Goal: Information Seeking & Learning: Learn about a topic

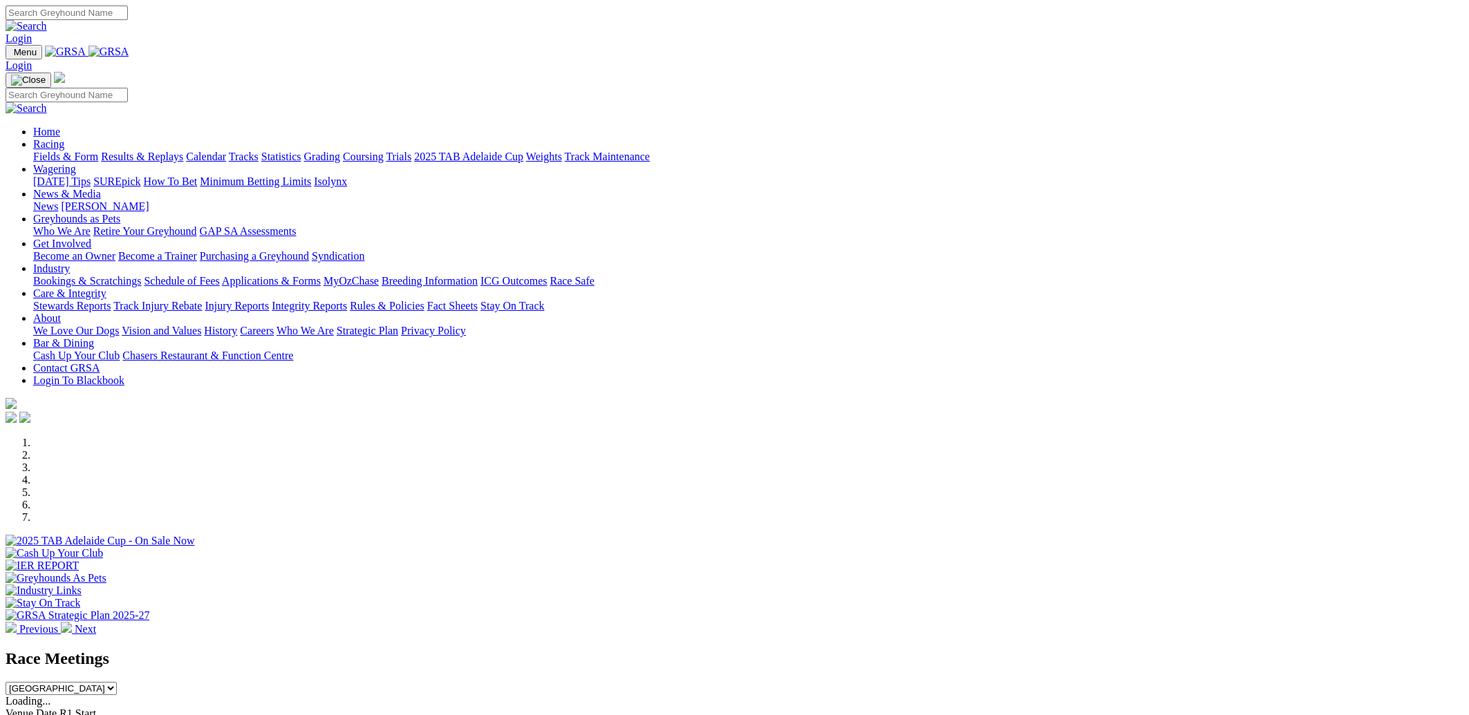
click at [183, 151] on link "Results & Replays" at bounding box center [142, 157] width 82 height 12
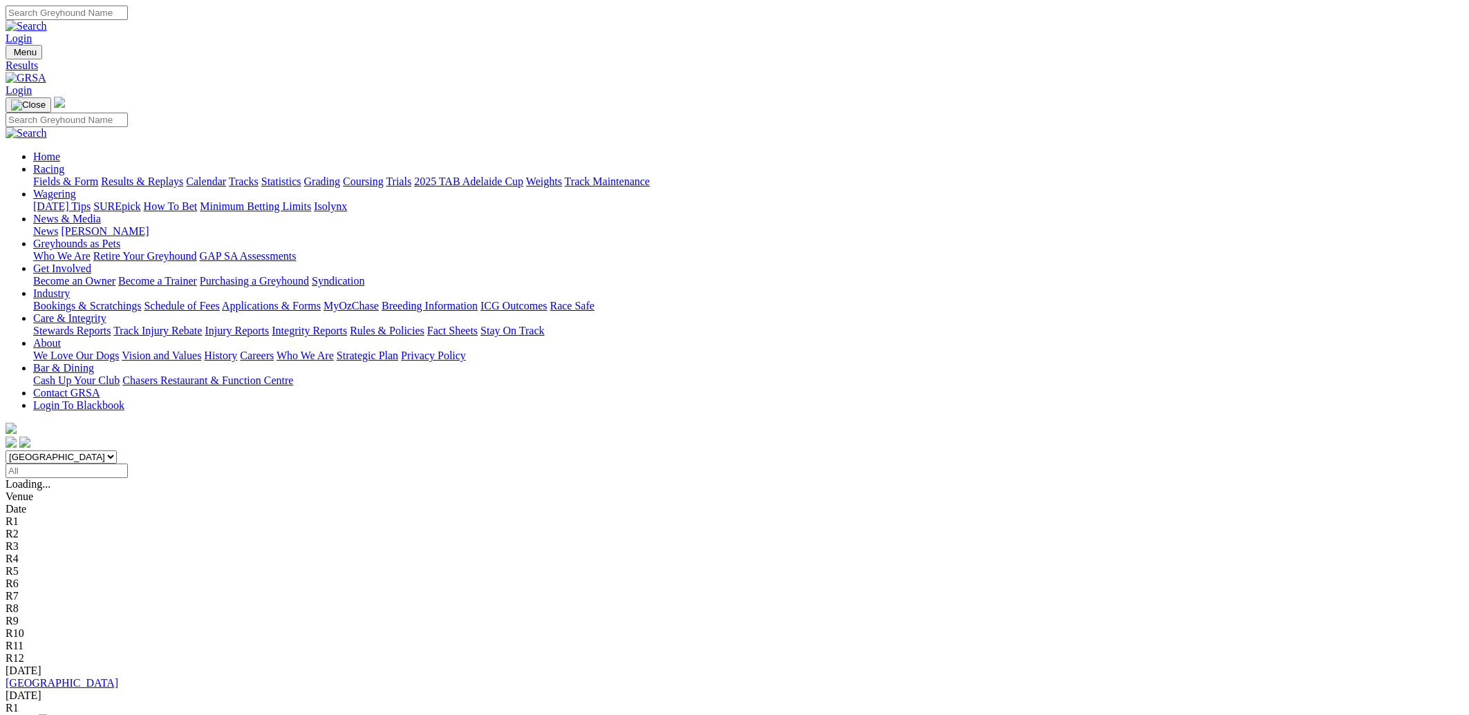
click at [128, 464] on input "Select date" at bounding box center [67, 471] width 122 height 15
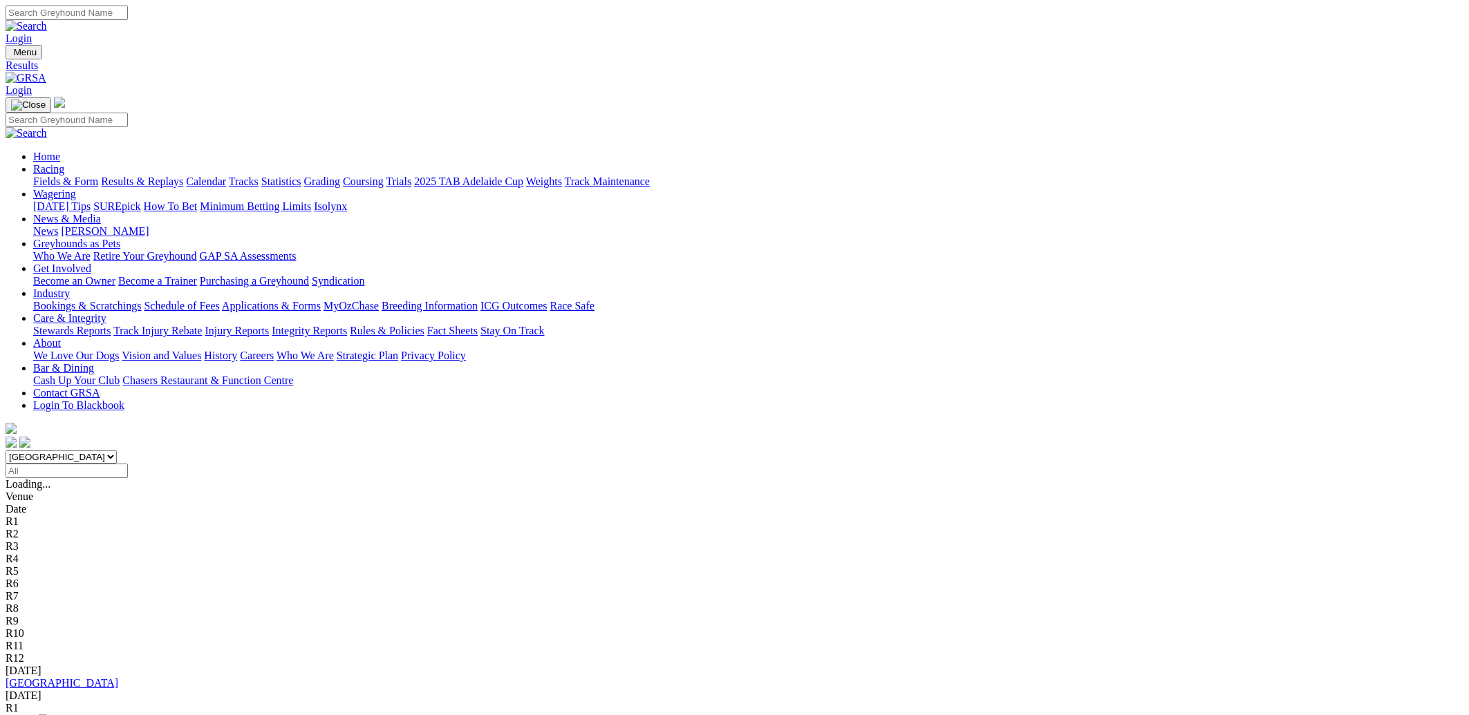
type input "Sunday, 29 Jun 2025"
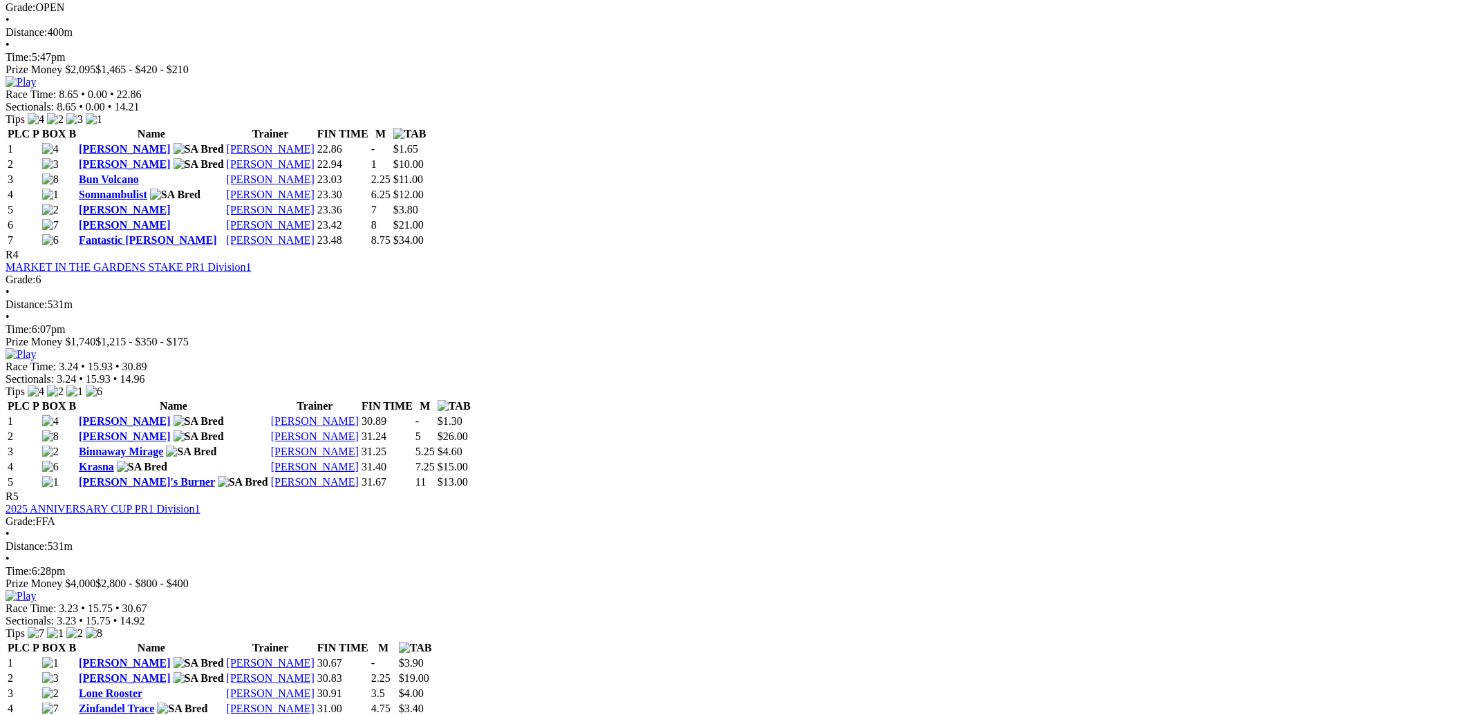
scroll to position [1284, 0]
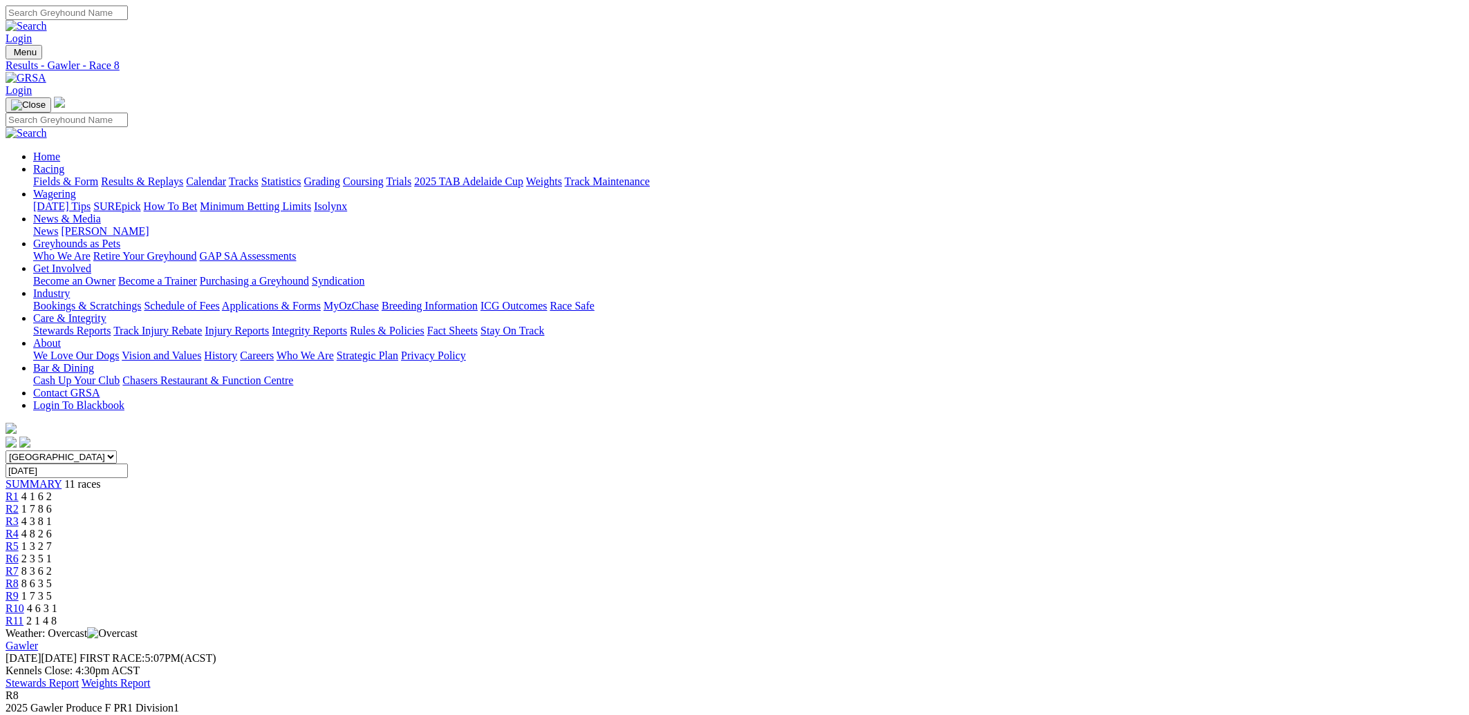
click at [79, 677] on link "Stewards Report" at bounding box center [42, 683] width 73 height 12
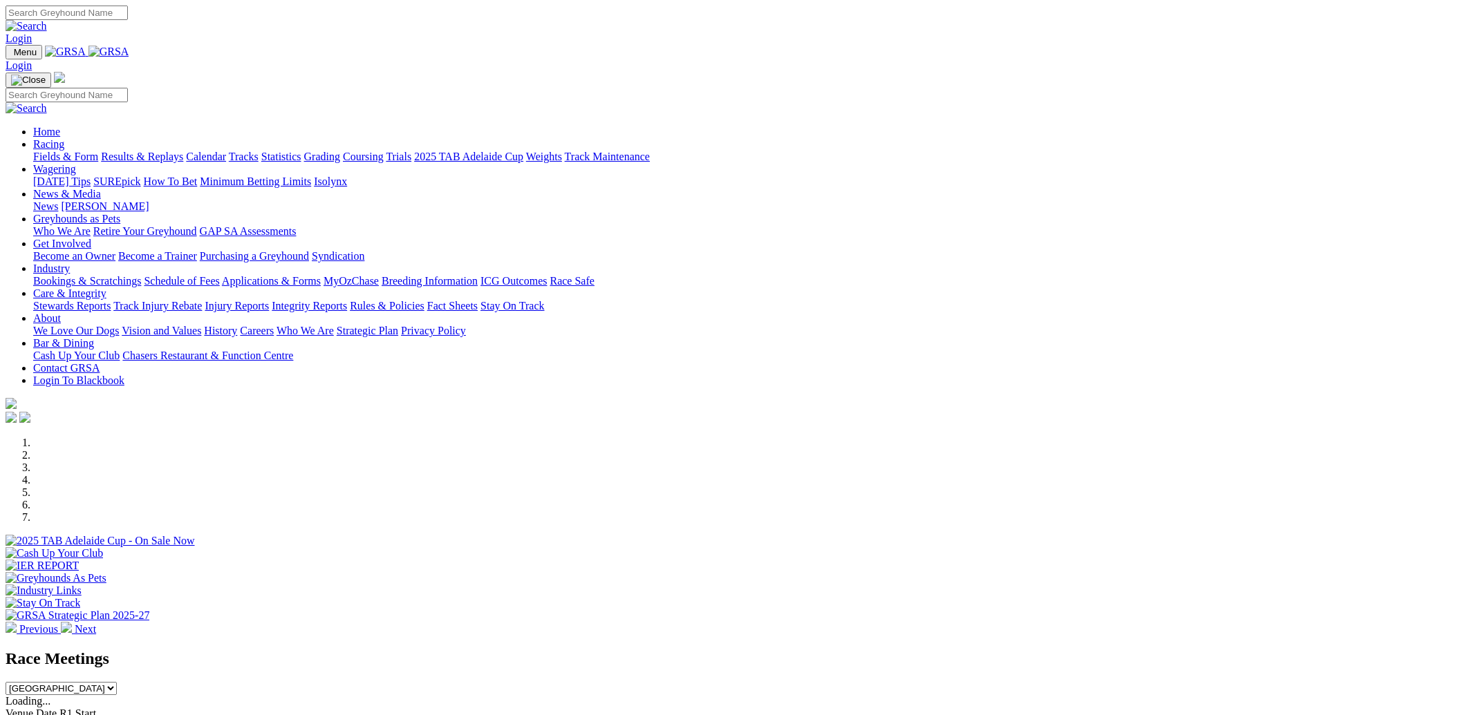
click at [128, 16] on input "Search" at bounding box center [67, 13] width 122 height 15
type input "white owl"
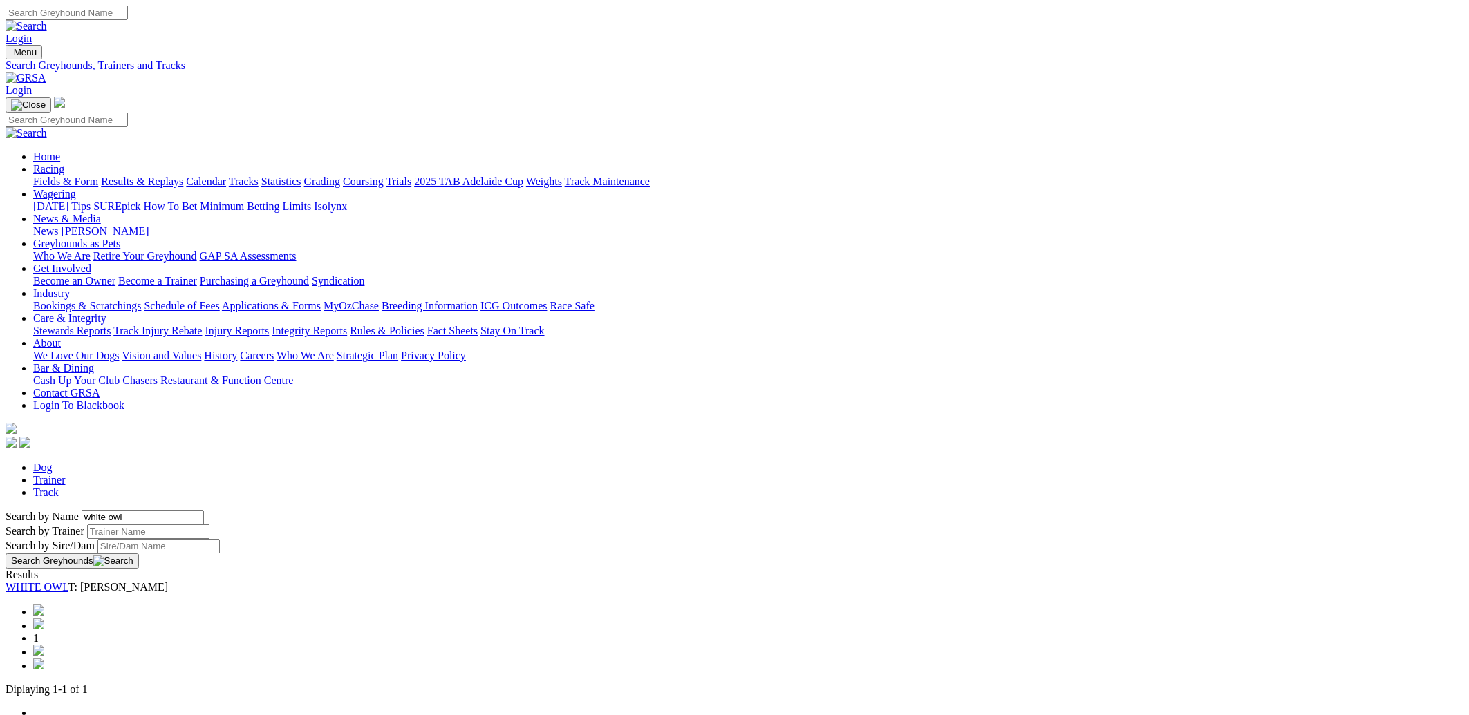
click at [68, 581] on link "WHITE OWL" at bounding box center [37, 587] width 63 height 12
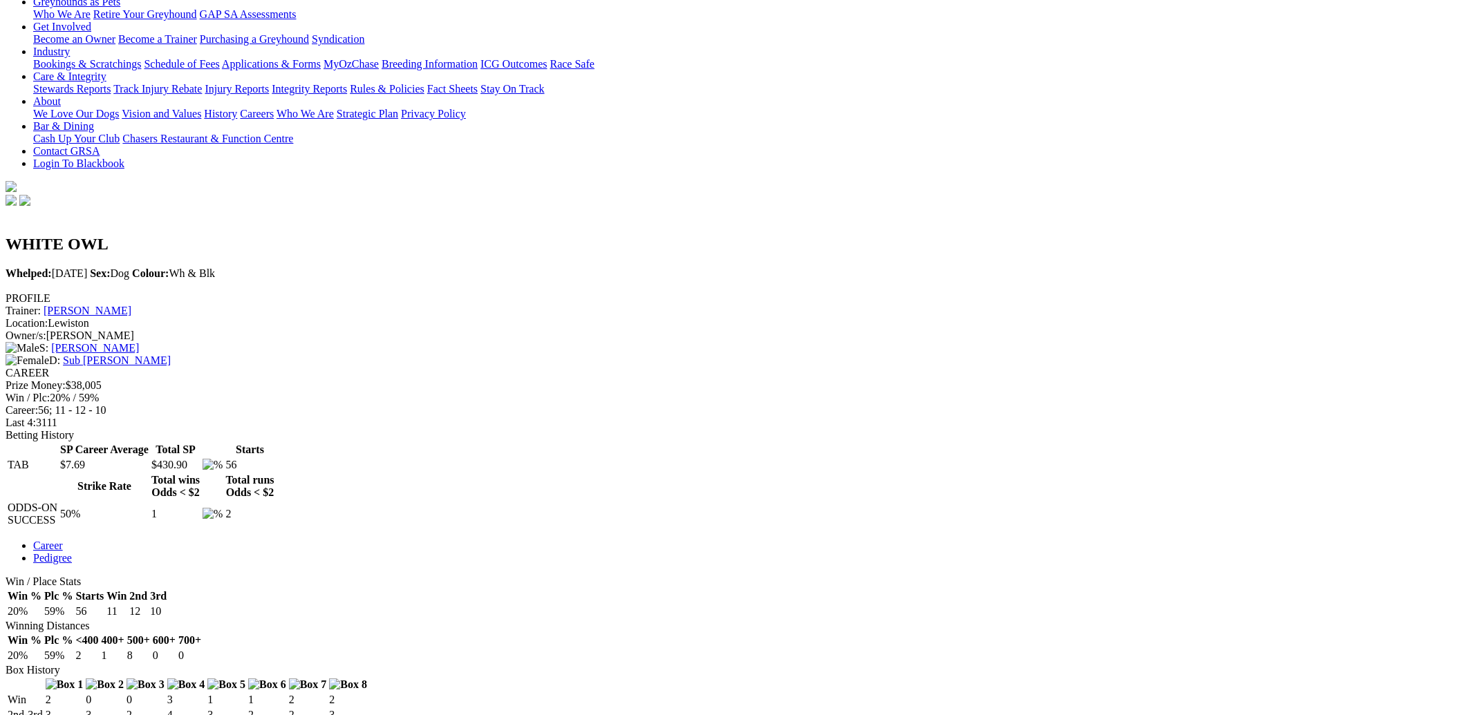
scroll to position [197, 0]
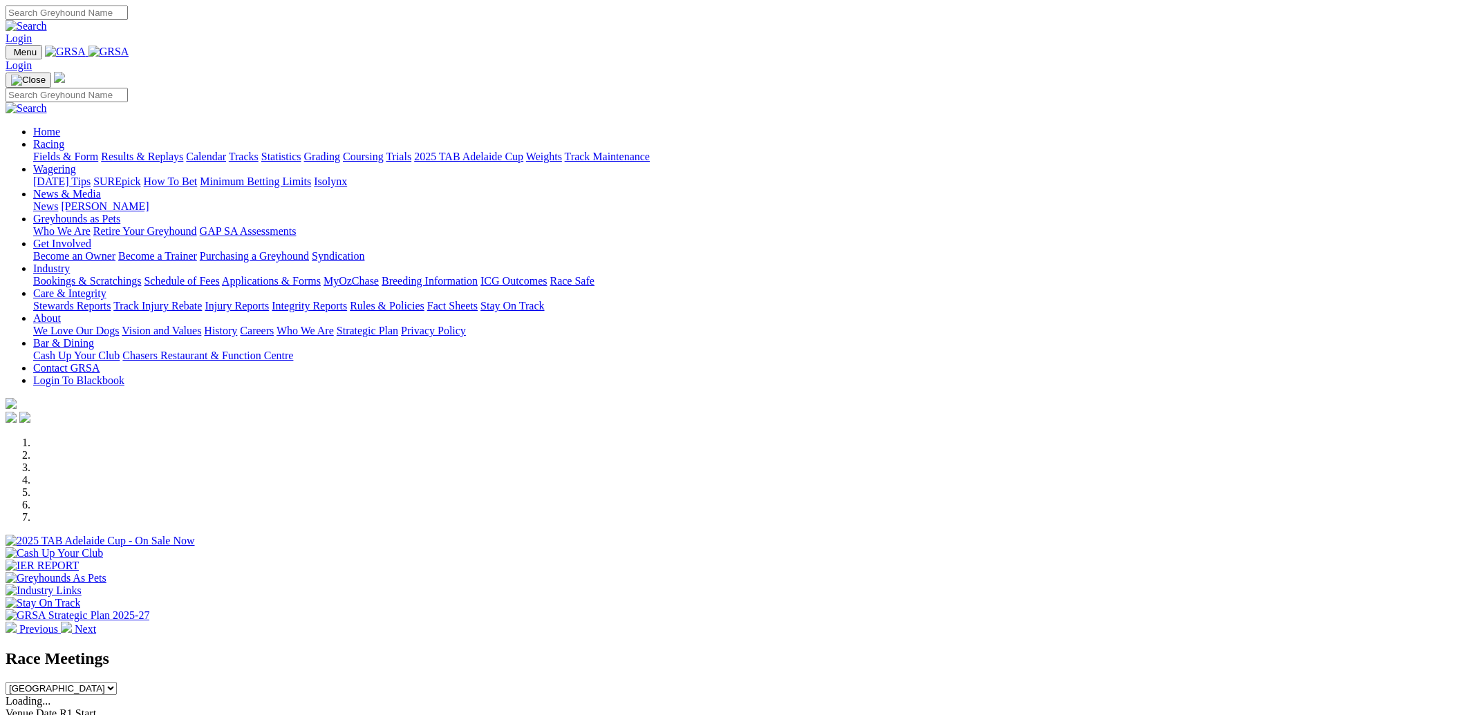
click at [98, 151] on link "Fields & Form" at bounding box center [65, 157] width 65 height 12
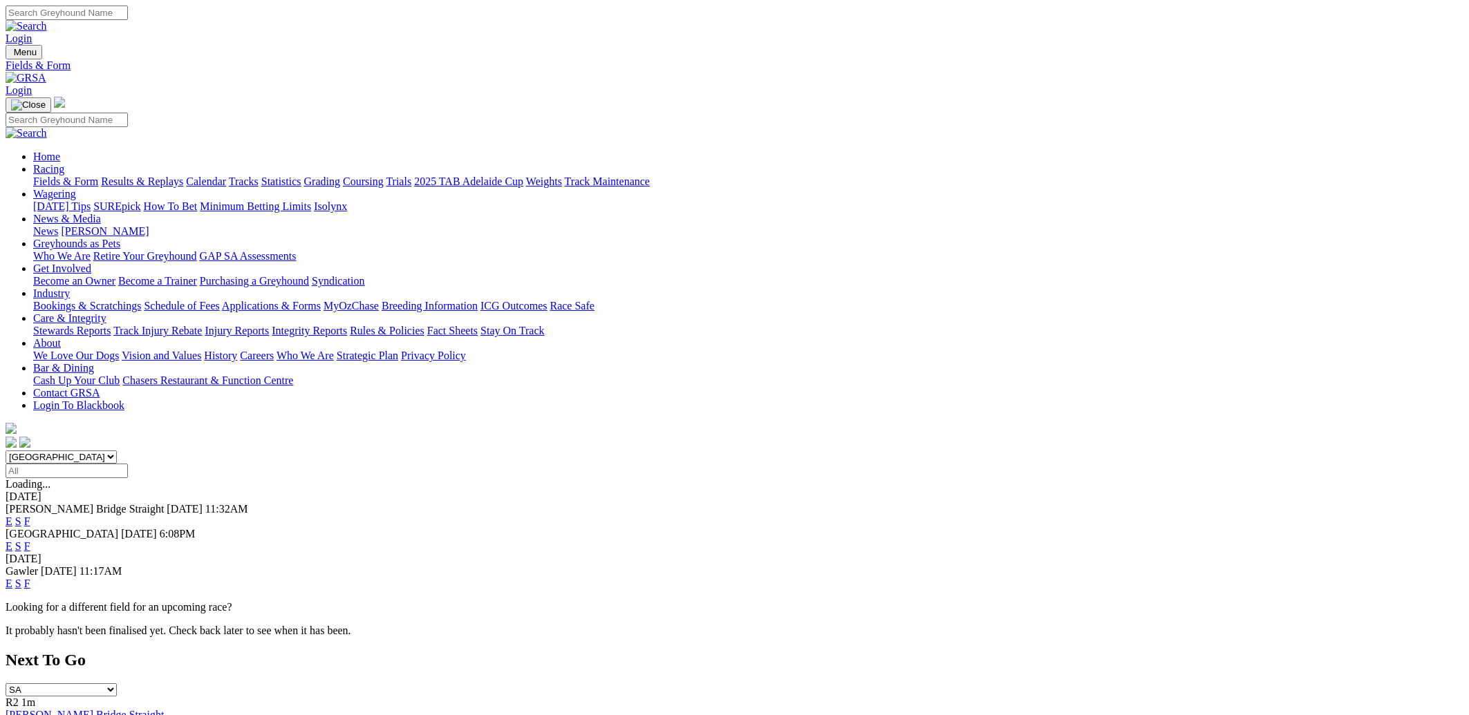
click at [30, 578] on link "F" at bounding box center [27, 584] width 6 height 12
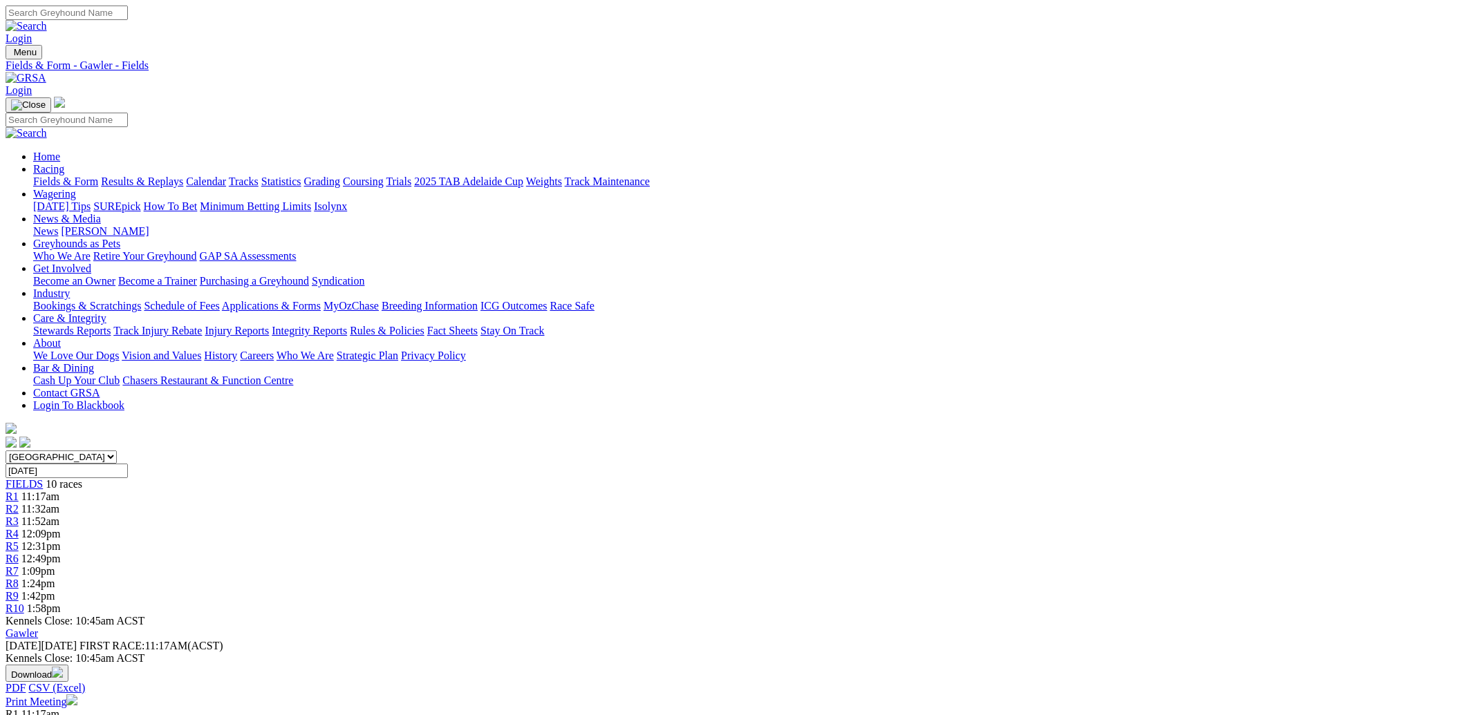
click at [64, 163] on link "Racing" at bounding box center [48, 169] width 31 height 12
click at [98, 176] on link "Fields & Form" at bounding box center [65, 182] width 65 height 12
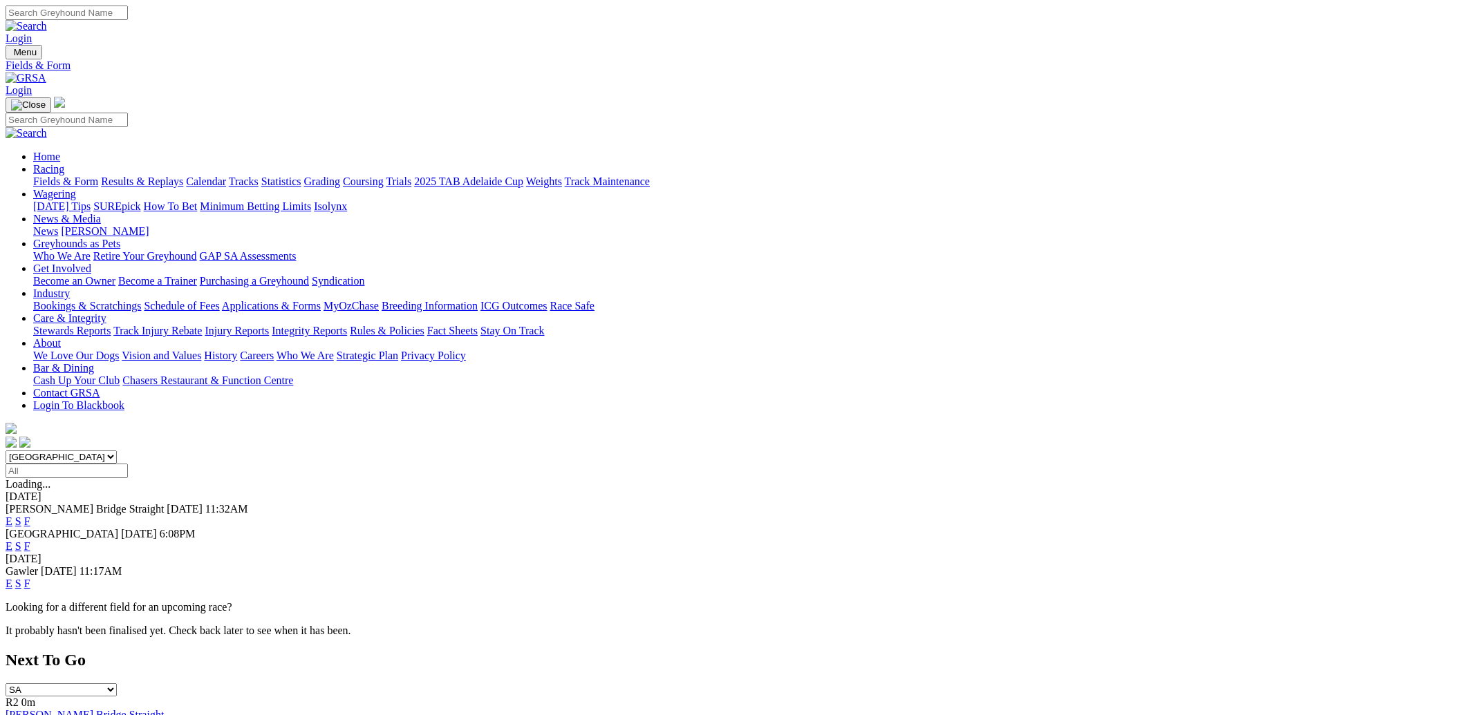
click at [30, 516] on link "F" at bounding box center [27, 522] width 6 height 12
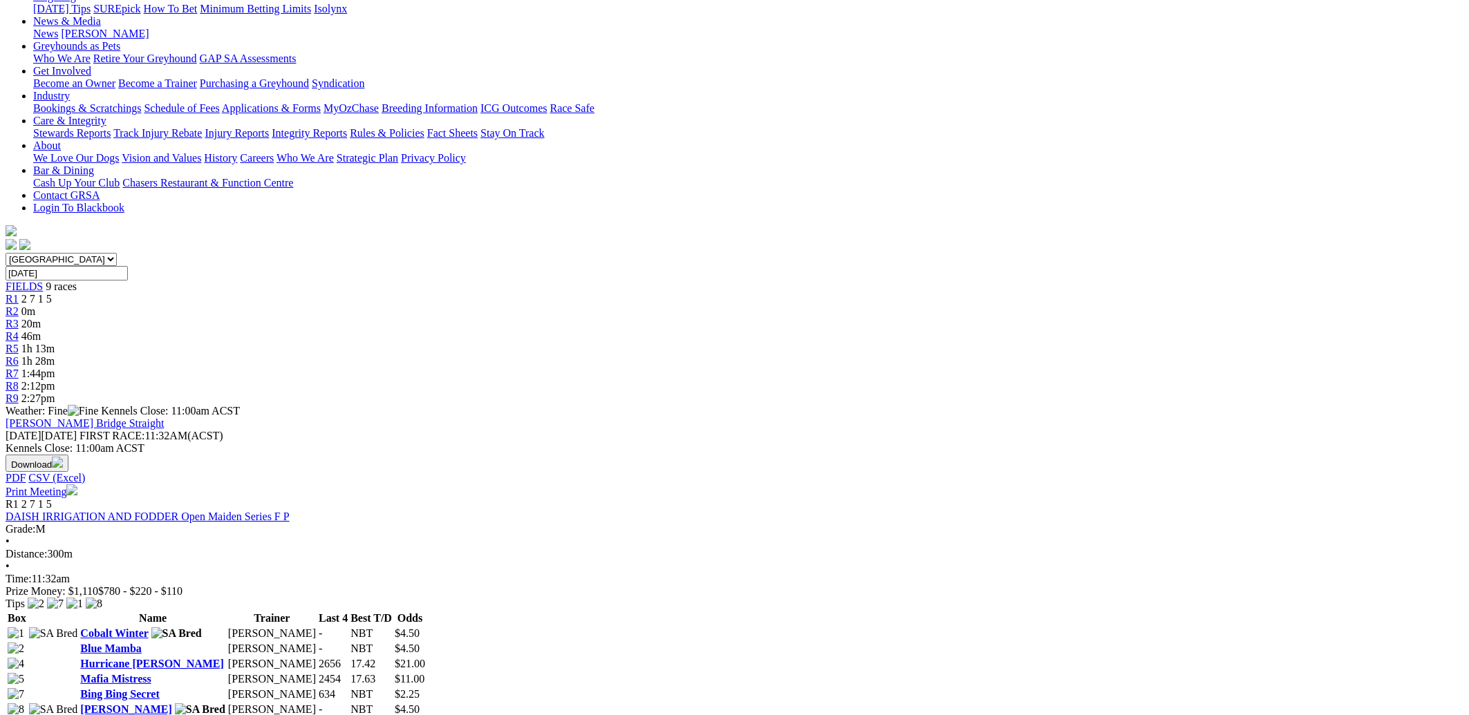
scroll to position [98, 0]
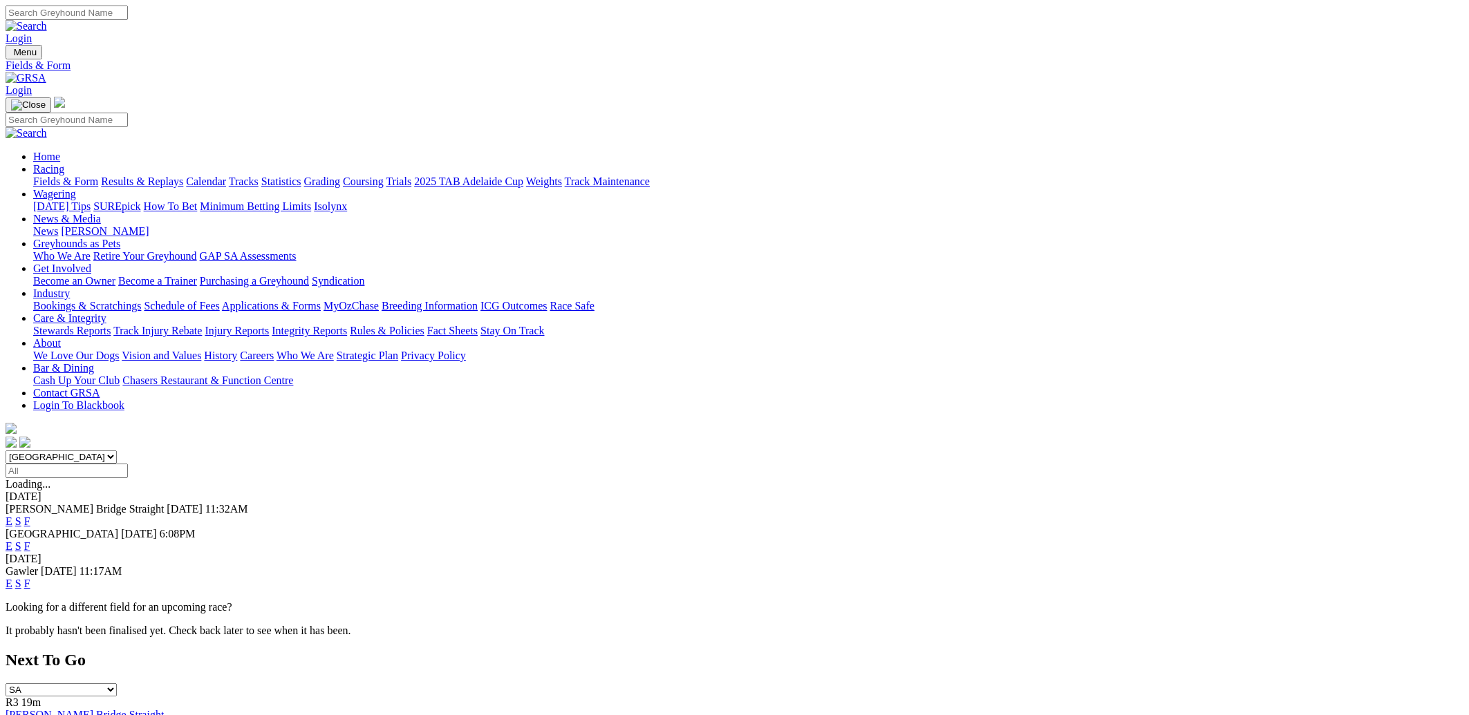
click at [183, 176] on link "Results & Replays" at bounding box center [142, 182] width 82 height 12
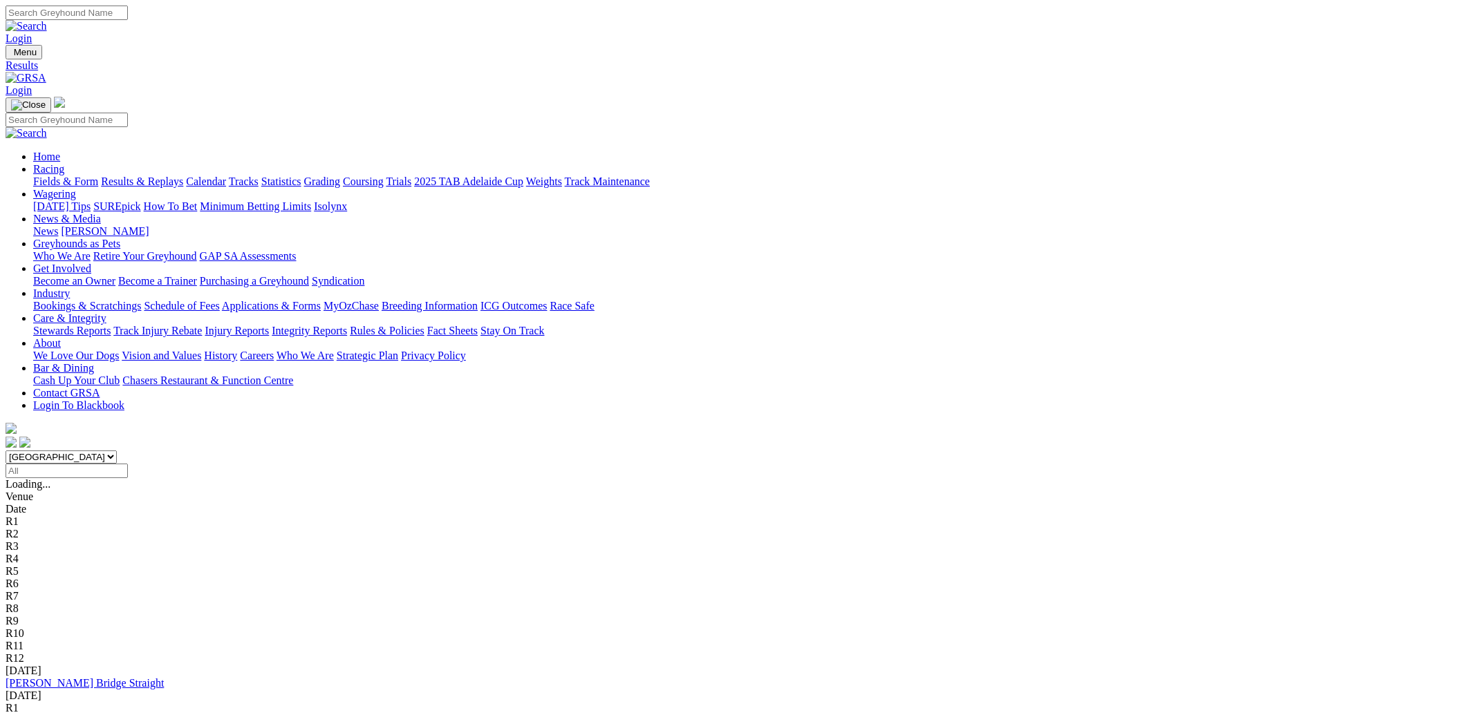
click at [36, 715] on link "2 7 1 5" at bounding box center [21, 721] width 30 height 12
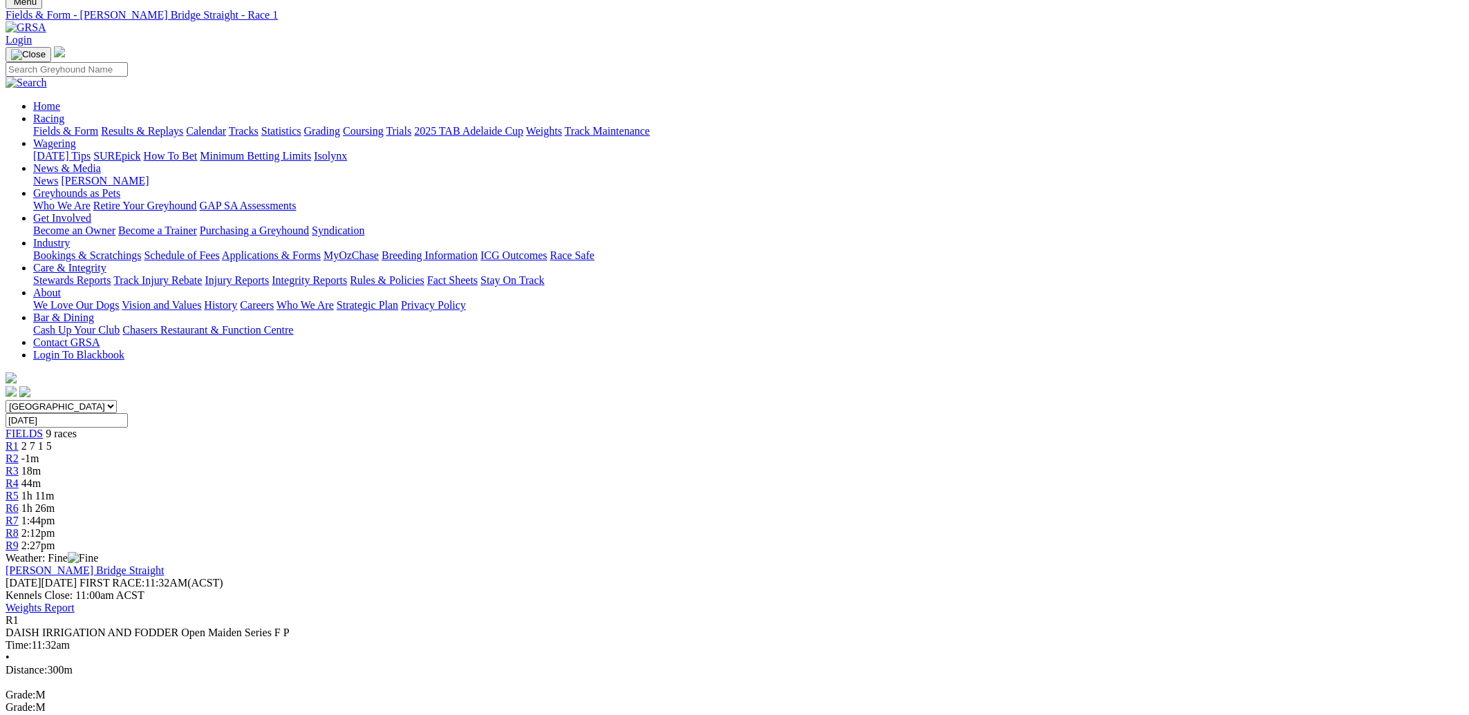
scroll to position [98, 0]
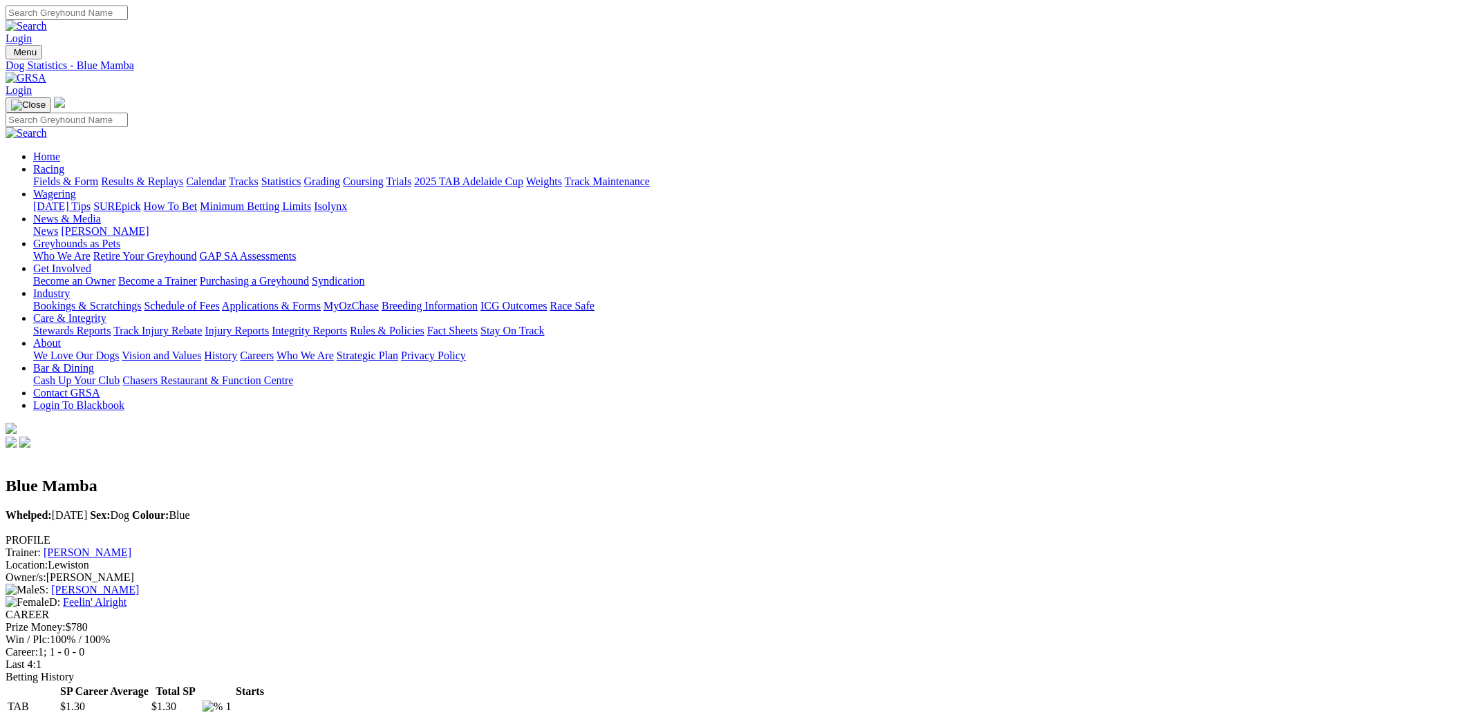
click at [64, 163] on link "Racing" at bounding box center [48, 169] width 31 height 12
click at [98, 176] on link "Fields & Form" at bounding box center [65, 182] width 65 height 12
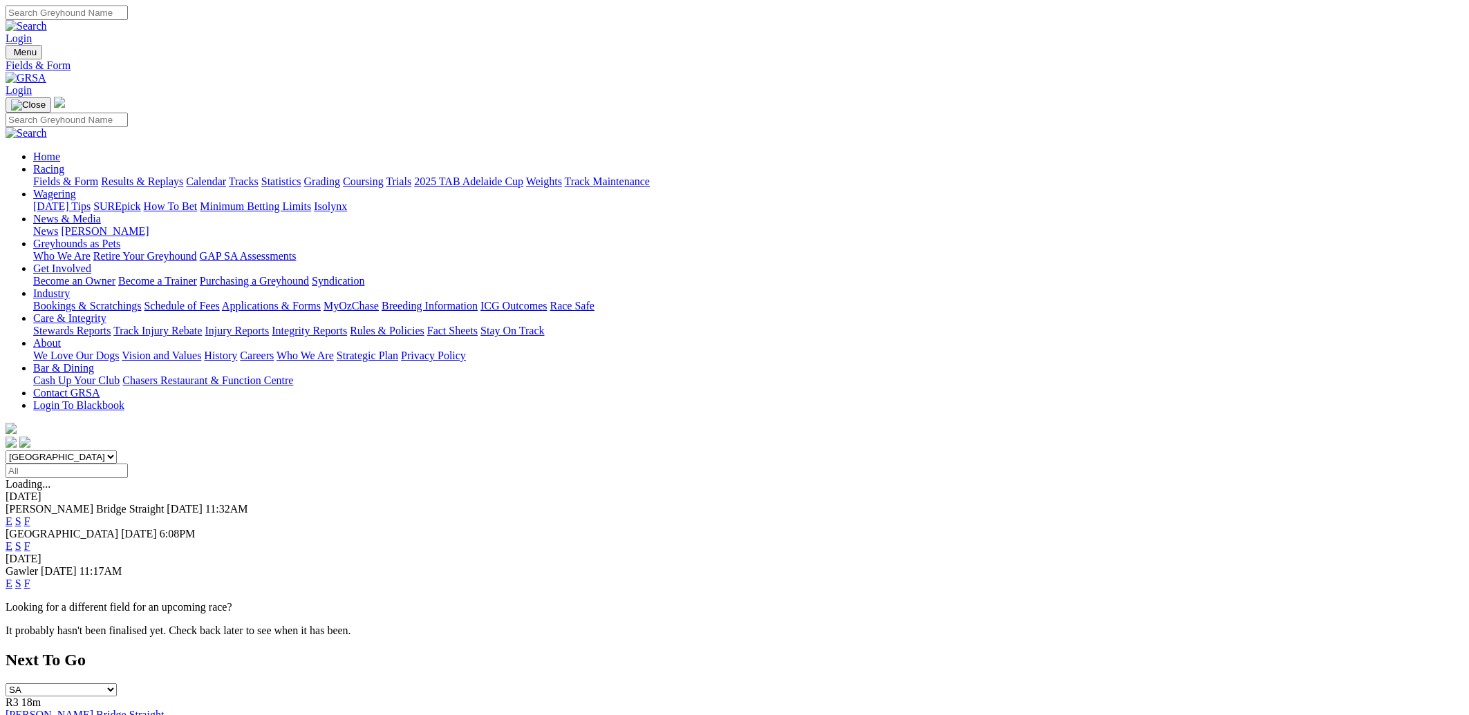
click at [30, 541] on link "F" at bounding box center [27, 547] width 6 height 12
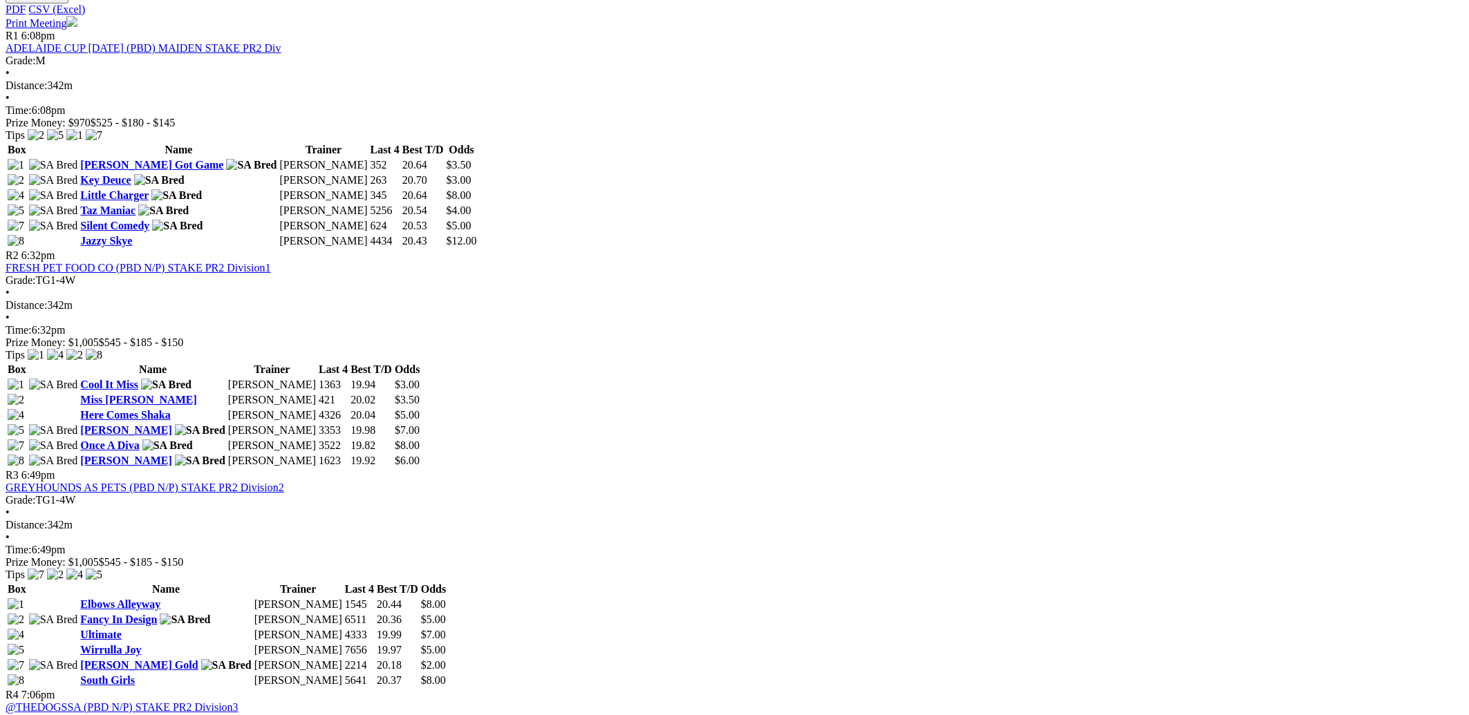
scroll to position [691, 0]
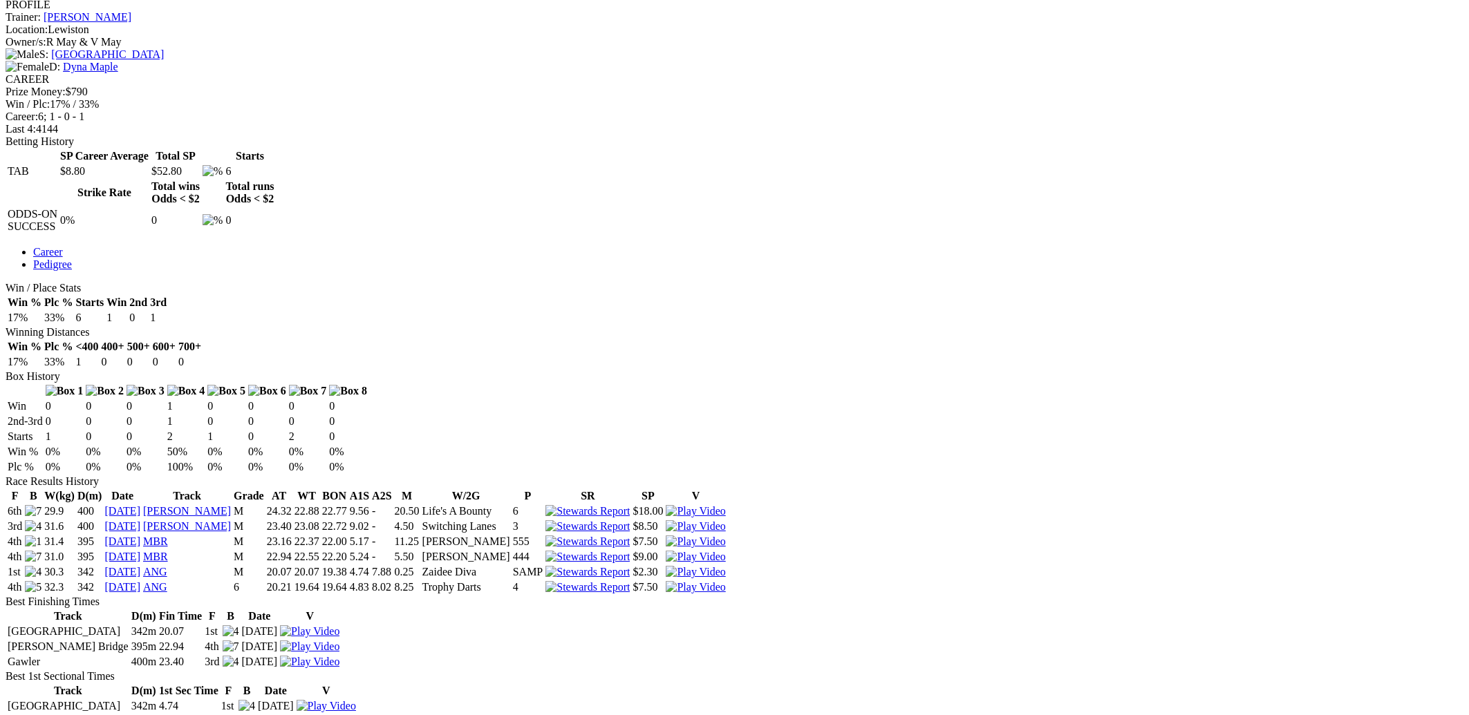
scroll to position [494, 0]
